Goal: Find specific page/section: Find specific page/section

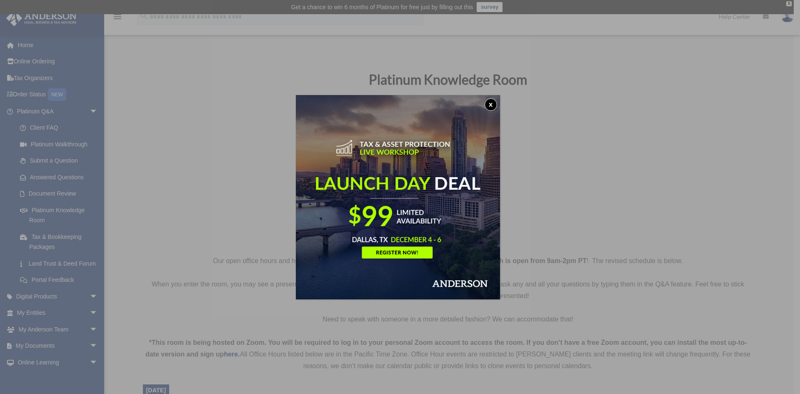
click at [494, 106] on button "x" at bounding box center [491, 104] width 13 height 13
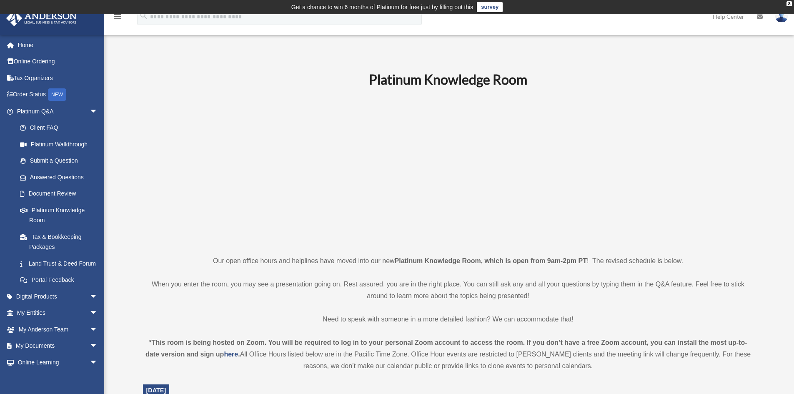
click at [240, 131] on p at bounding box center [448, 171] width 611 height 145
click at [789, 4] on div "X" at bounding box center [789, 3] width 5 height 5
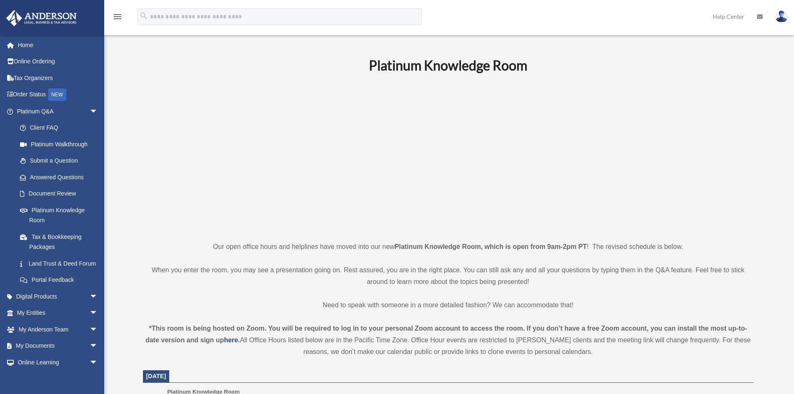
click at [787, 17] on img at bounding box center [781, 16] width 13 height 12
click at [782, 16] on img at bounding box center [781, 16] width 13 height 12
click at [785, 16] on img at bounding box center [781, 16] width 13 height 12
click at [784, 14] on img at bounding box center [781, 16] width 13 height 12
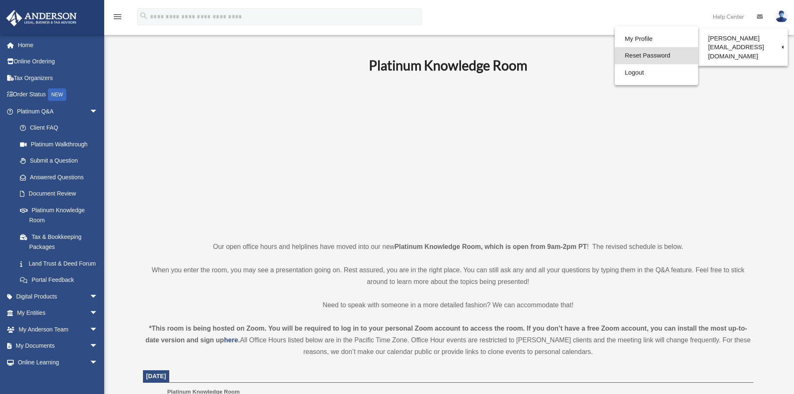
click at [620, 50] on link "Reset Password" at bounding box center [656, 55] width 83 height 17
click at [786, 16] on img at bounding box center [781, 16] width 13 height 12
click at [643, 55] on link "Reset Password" at bounding box center [656, 55] width 83 height 17
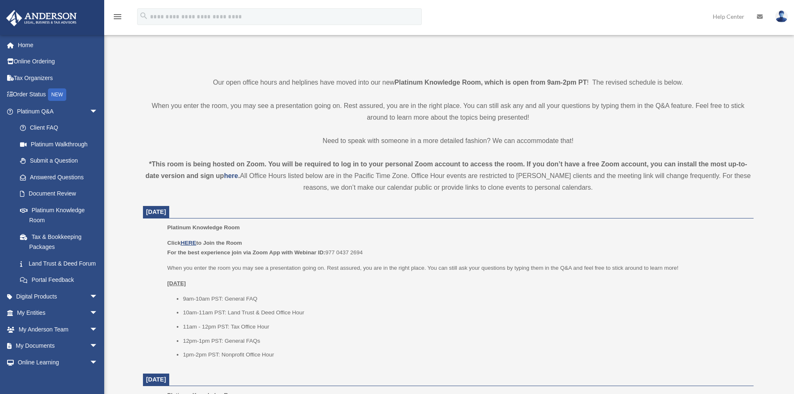
scroll to position [167, 0]
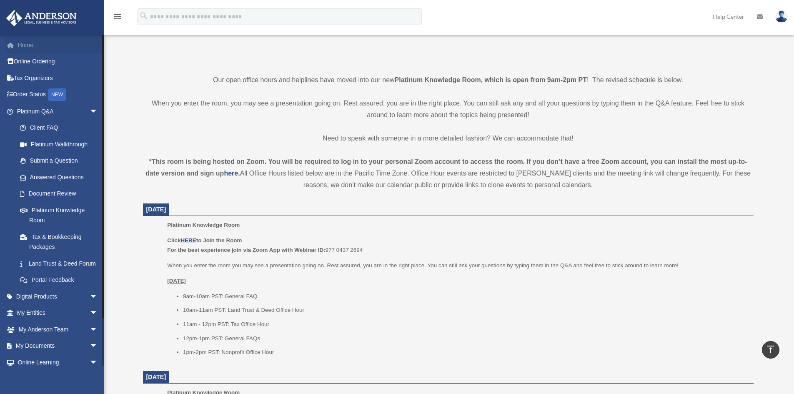
click at [56, 42] on link "Home" at bounding box center [58, 45] width 105 height 17
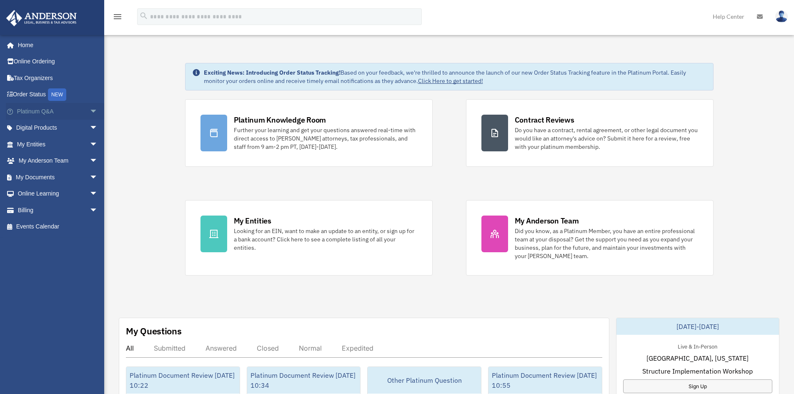
click at [90, 113] on span "arrow_drop_down" at bounding box center [98, 111] width 17 height 17
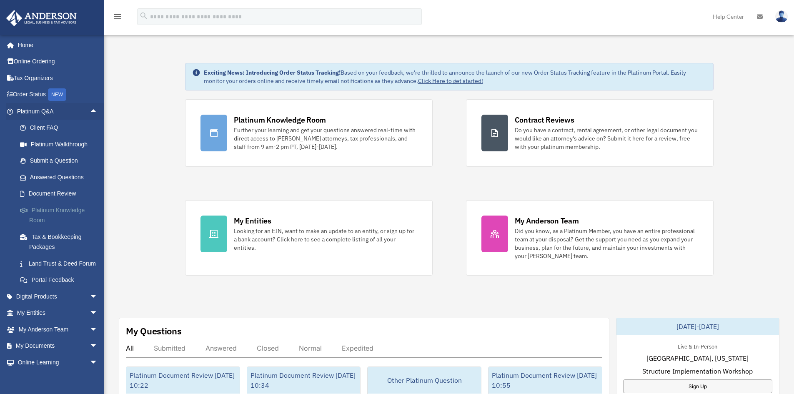
click at [32, 208] on link "Platinum Knowledge Room" at bounding box center [61, 215] width 99 height 27
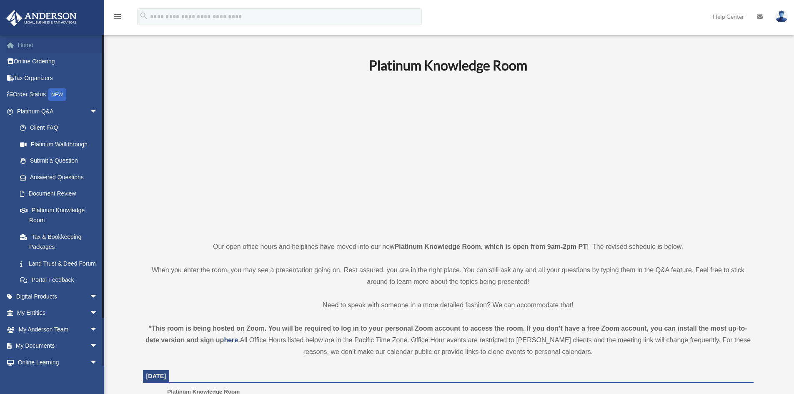
click at [67, 42] on link "Home" at bounding box center [58, 45] width 105 height 17
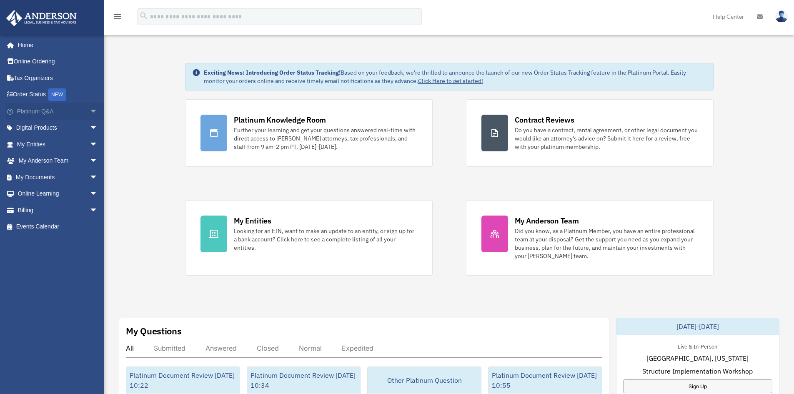
click at [90, 109] on span "arrow_drop_down" at bounding box center [98, 111] width 17 height 17
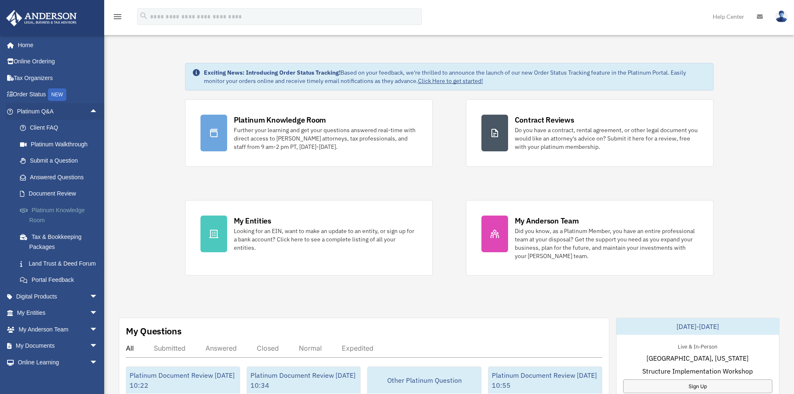
click at [81, 210] on link "Platinum Knowledge Room" at bounding box center [61, 215] width 99 height 27
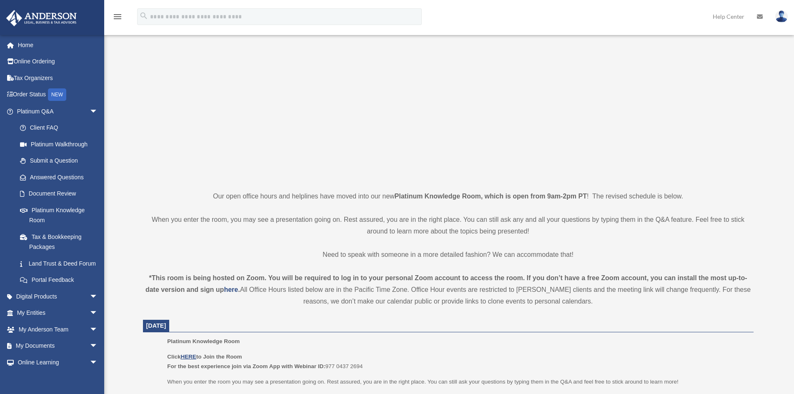
scroll to position [167, 0]
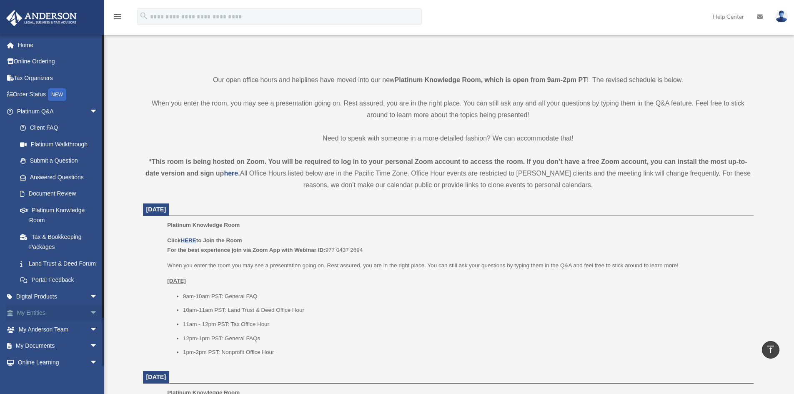
click at [90, 320] on span "arrow_drop_down" at bounding box center [98, 313] width 17 height 17
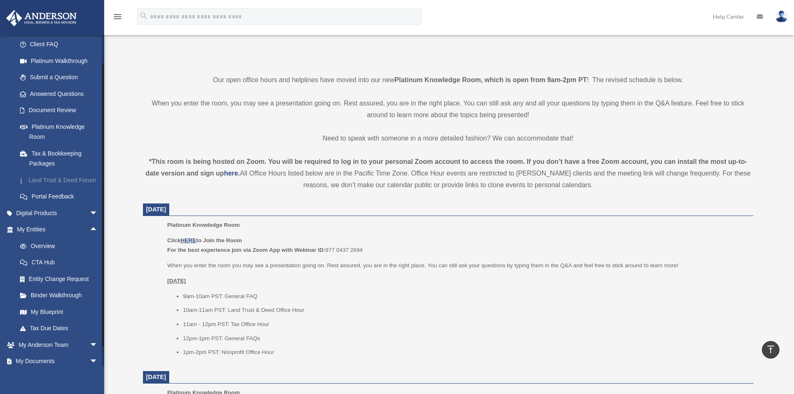
scroll to position [148, 0]
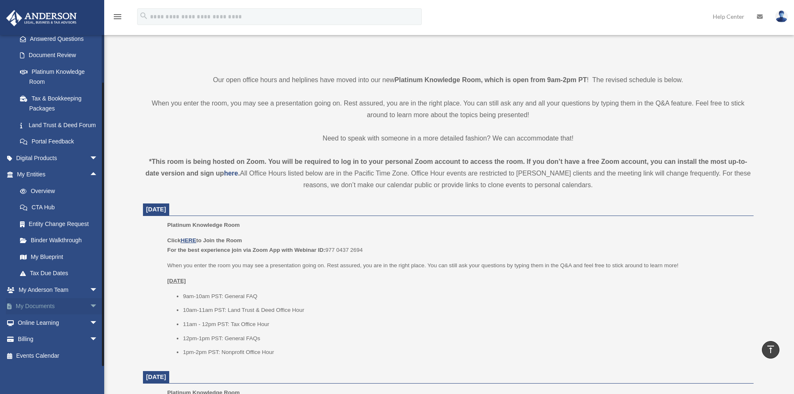
click at [92, 308] on span "arrow_drop_down" at bounding box center [98, 306] width 17 height 17
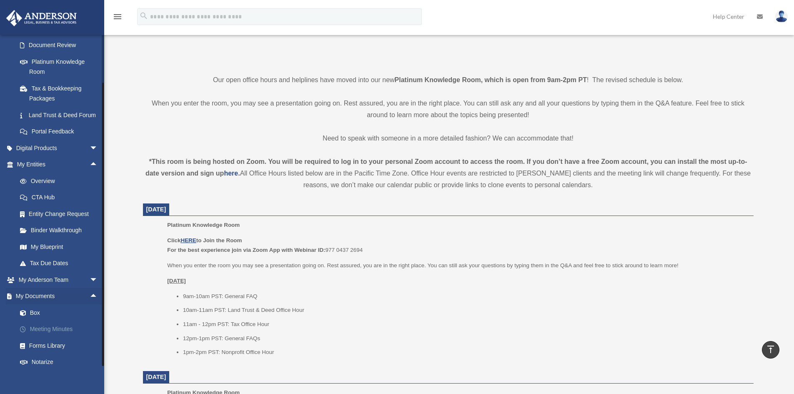
click at [61, 338] on link "Meeting Minutes" at bounding box center [61, 329] width 99 height 17
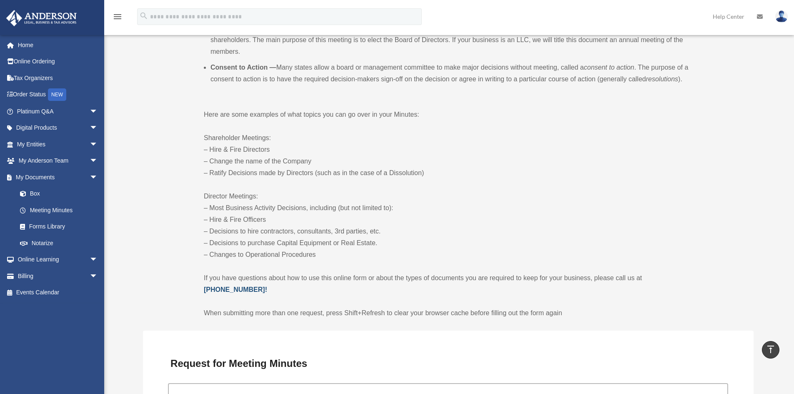
scroll to position [500, 0]
